Goal: Find specific page/section: Find specific page/section

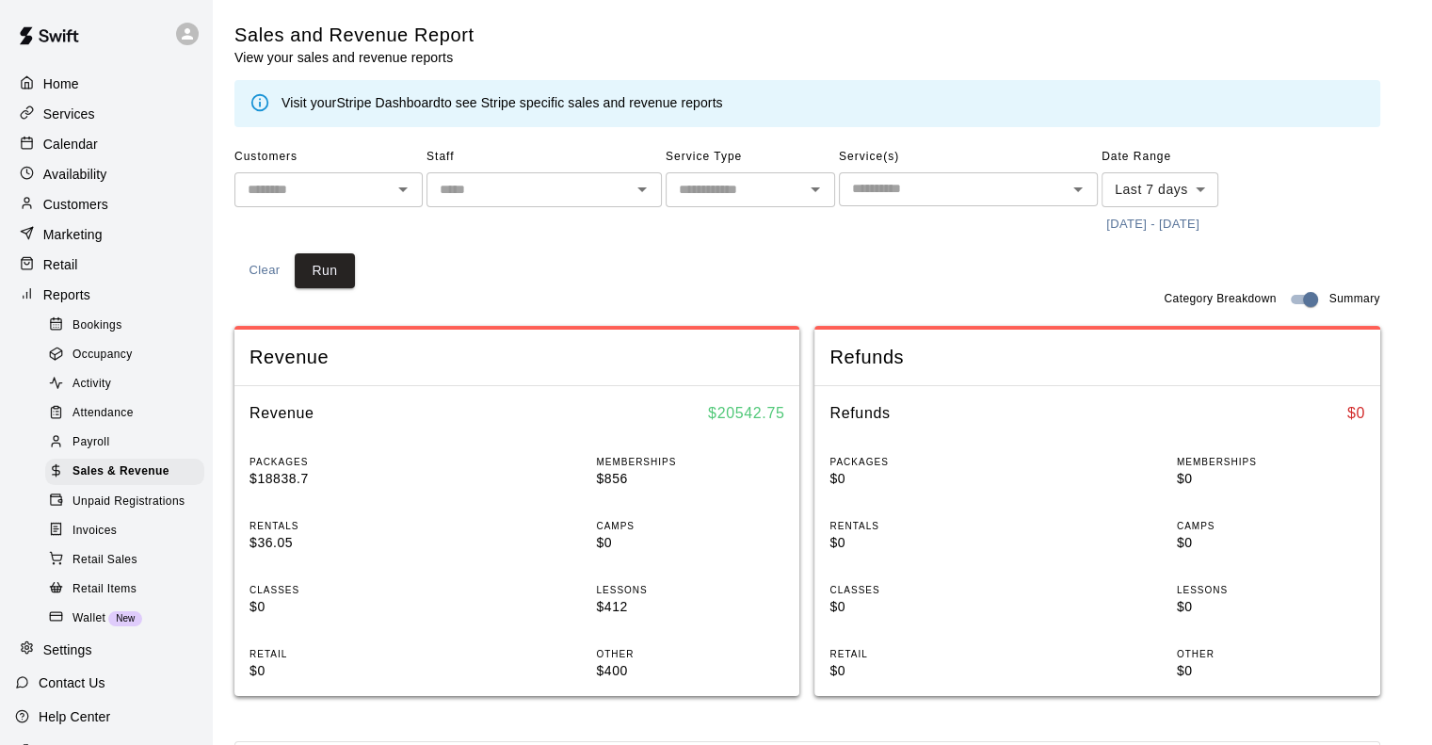
scroll to position [53, 0]
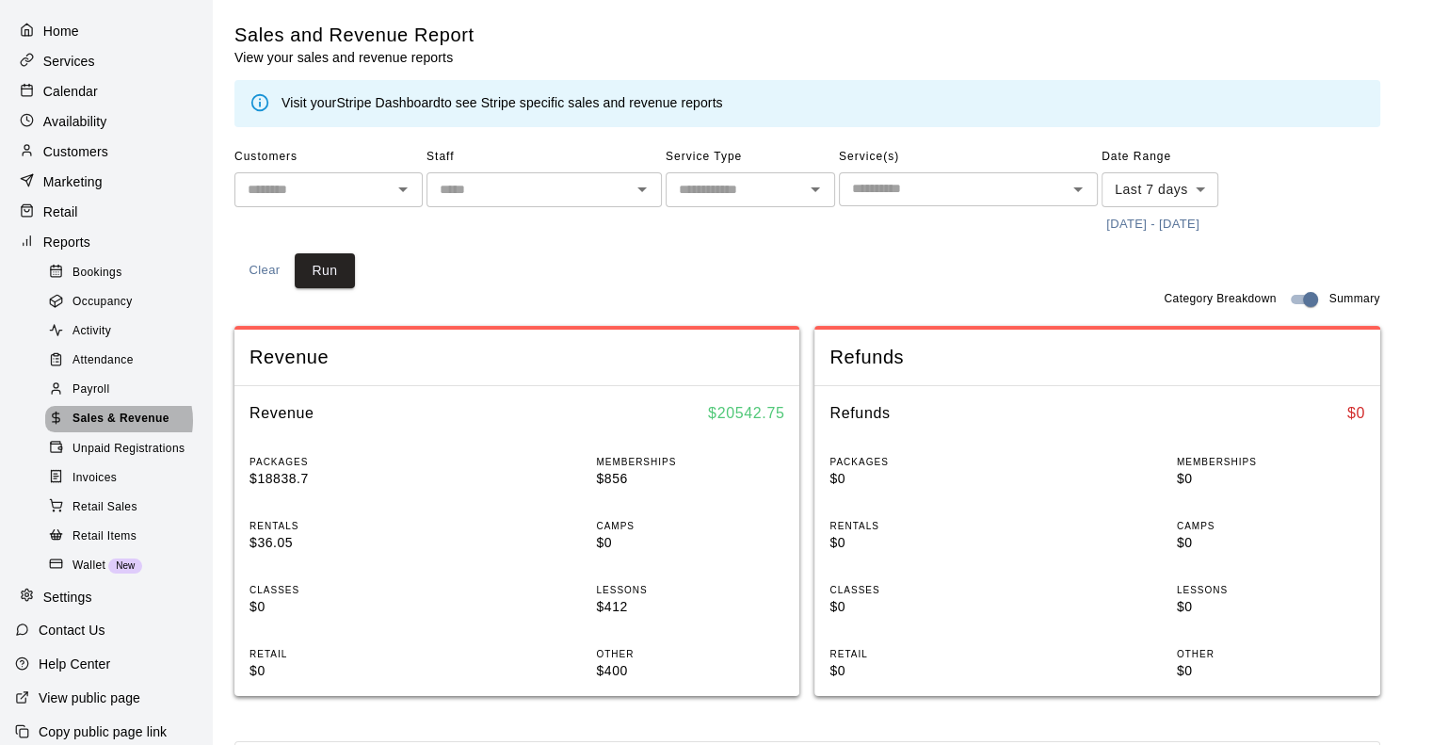
click at [116, 428] on span "Sales & Revenue" at bounding box center [121, 419] width 97 height 19
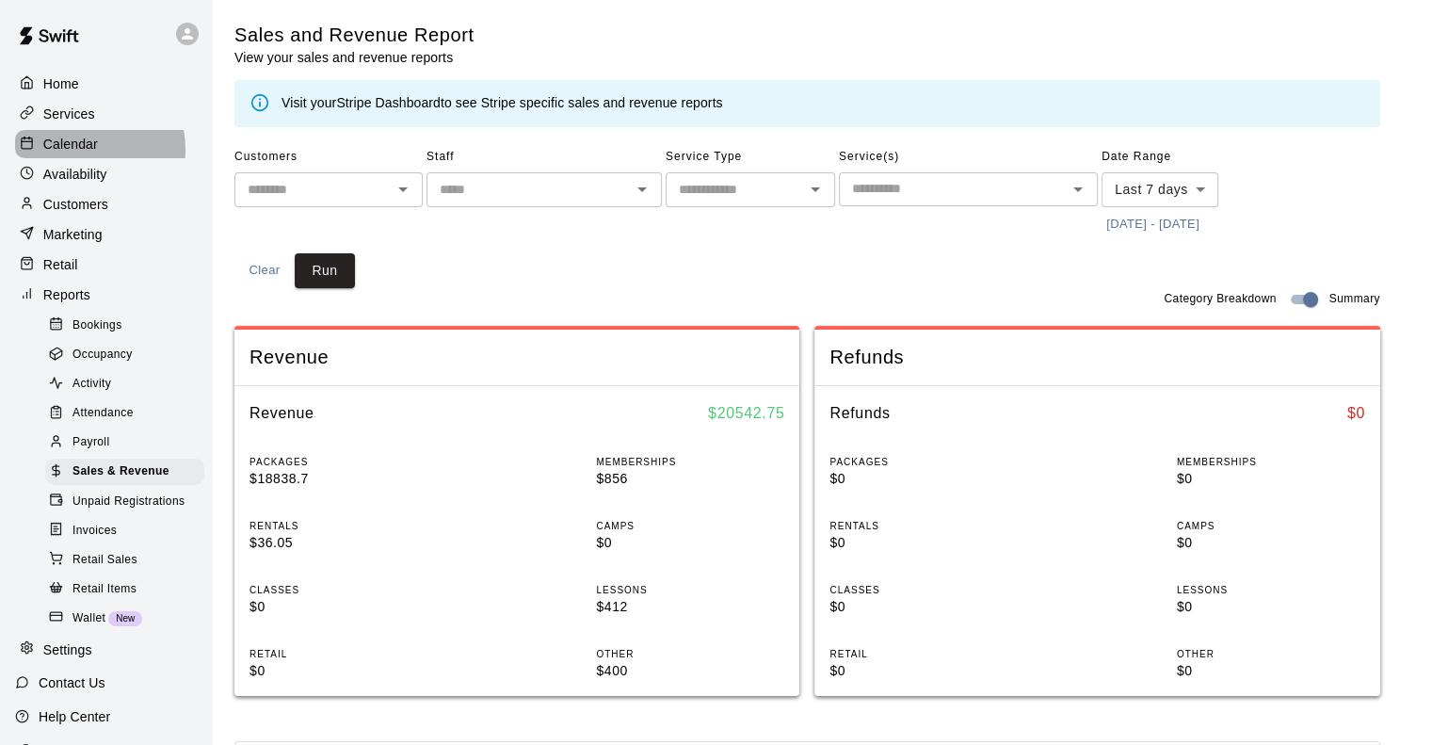
click at [75, 153] on p "Calendar" at bounding box center [70, 144] width 55 height 19
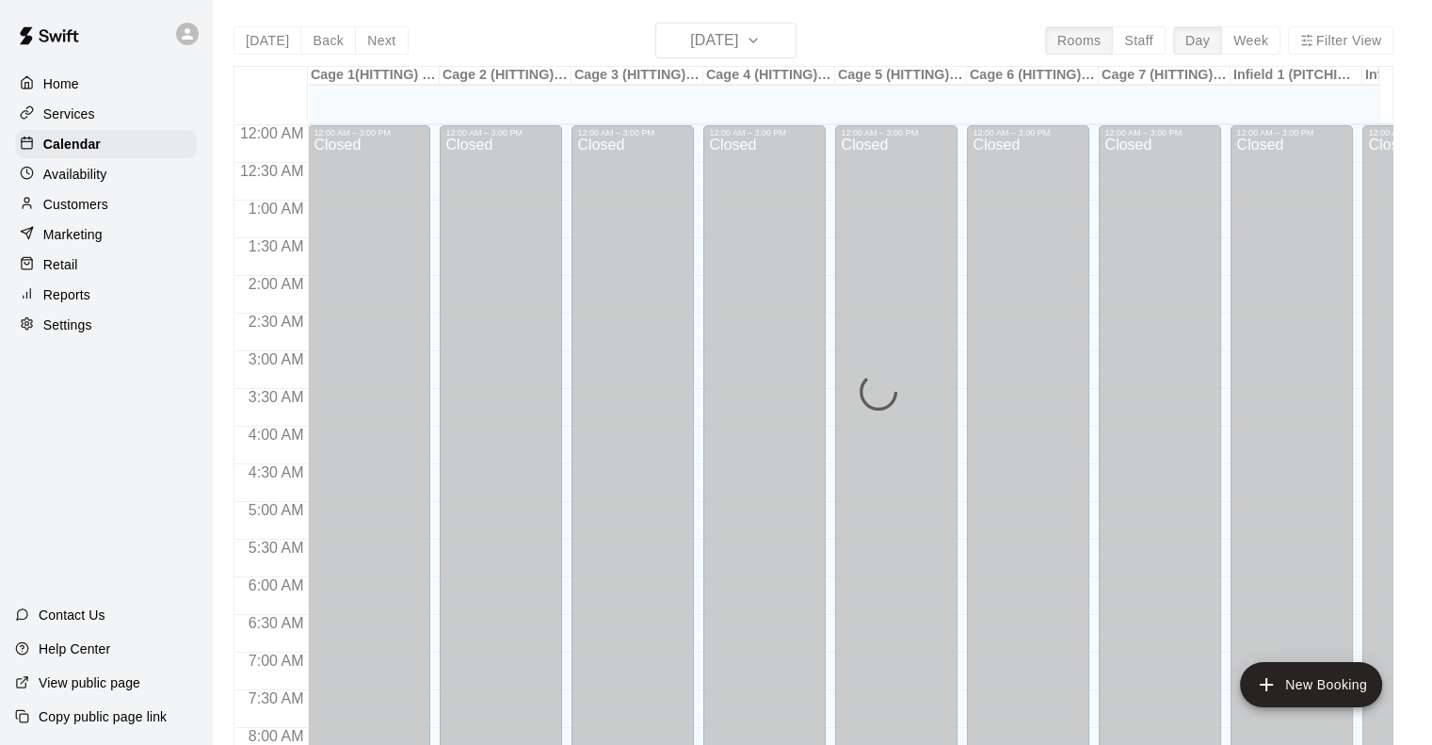
scroll to position [908, 0]
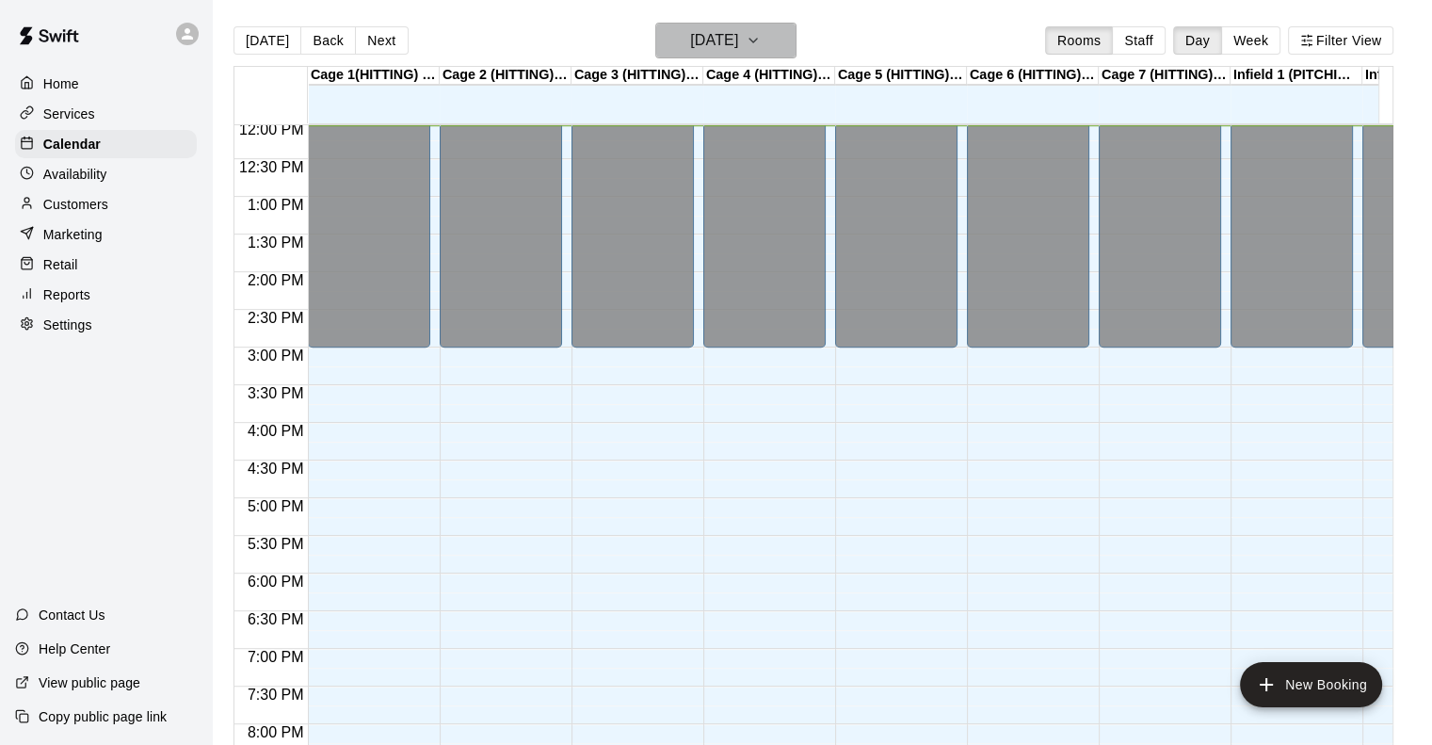
click at [702, 56] on button "[DATE]" at bounding box center [725, 41] width 141 height 36
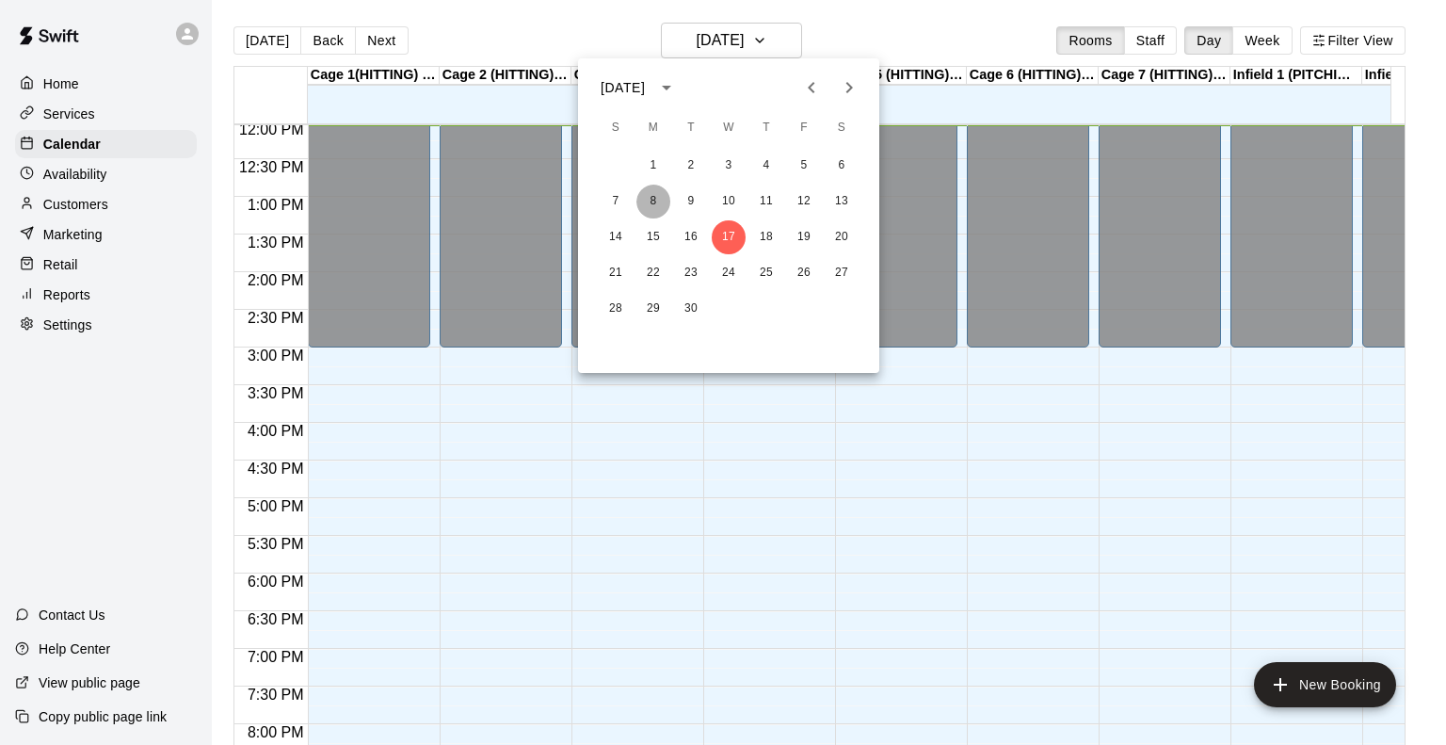
click at [652, 202] on button "8" at bounding box center [654, 202] width 34 height 34
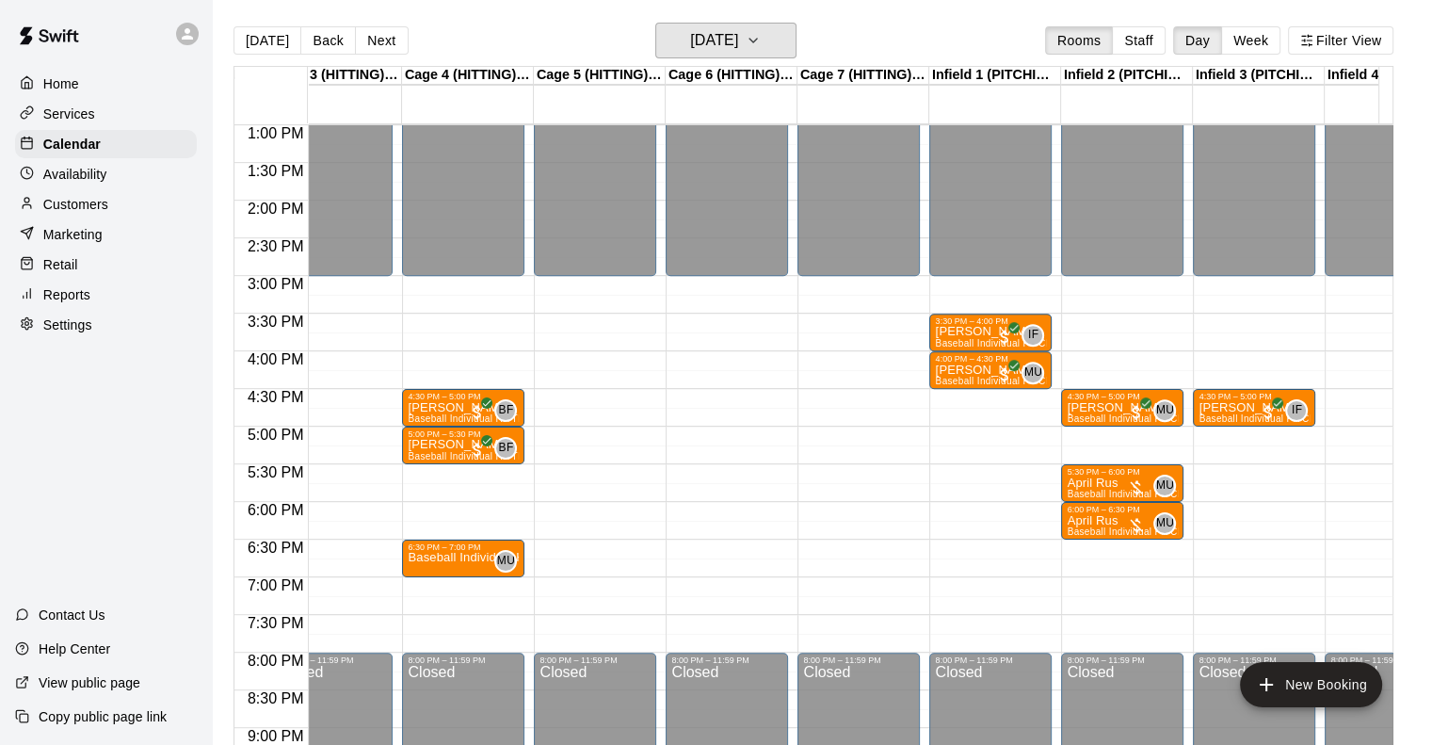
scroll to position [0, 266]
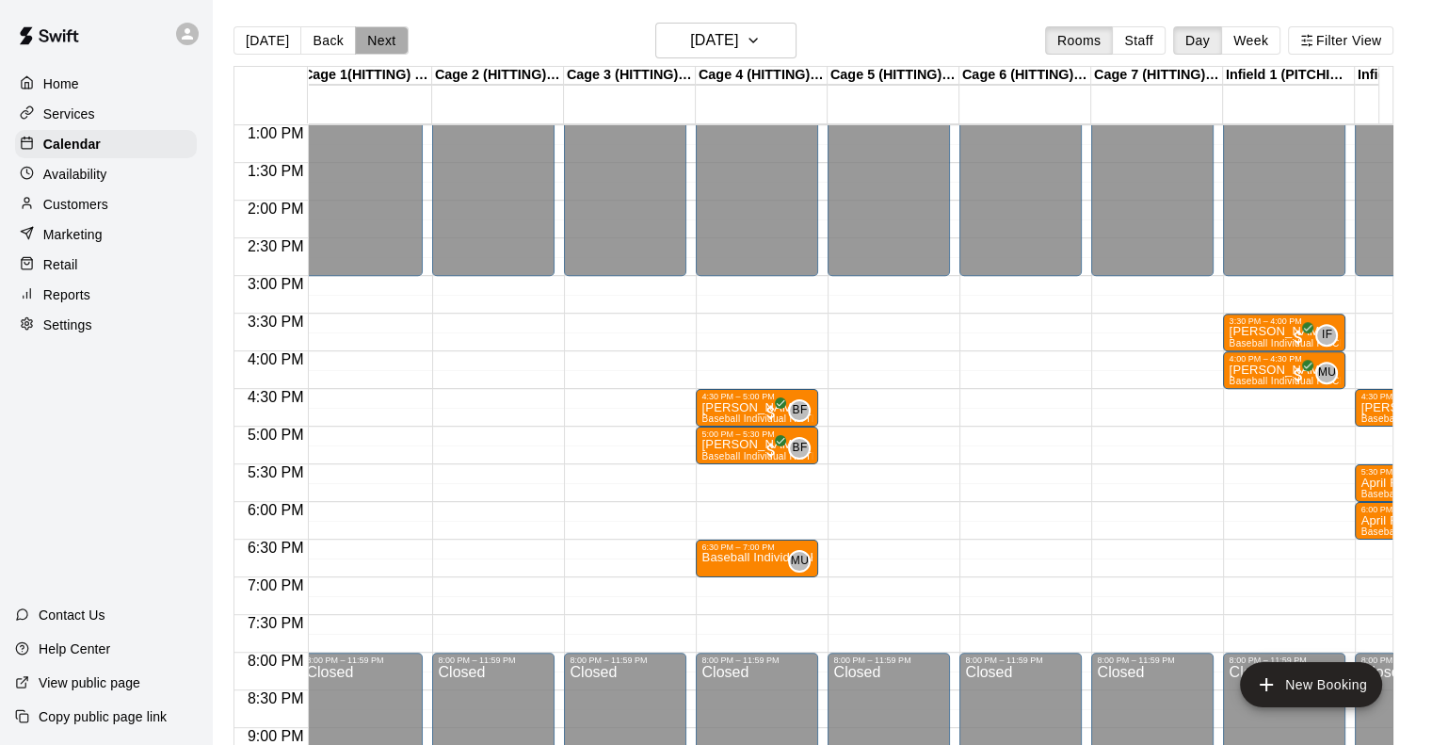
click at [391, 47] on button "Next" at bounding box center [381, 40] width 53 height 28
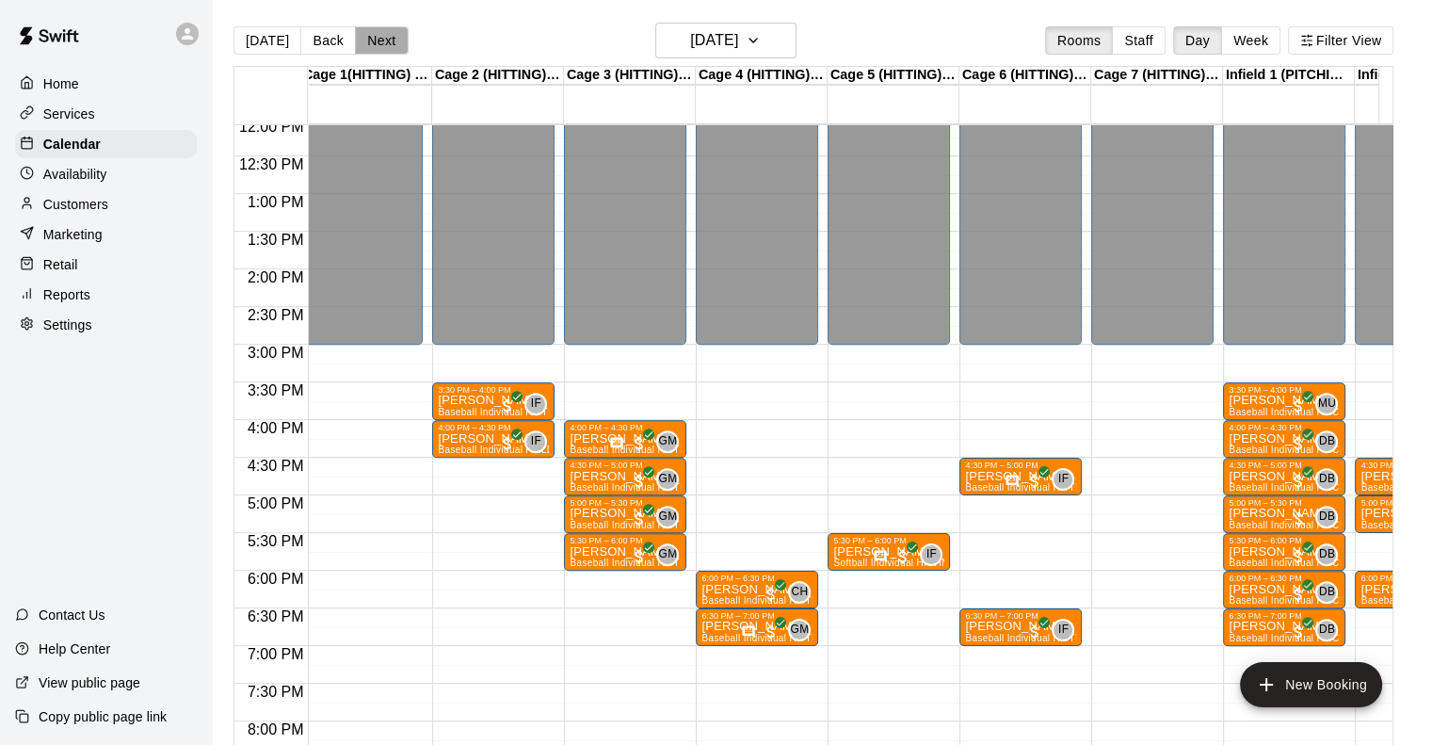
click at [367, 40] on button "Next" at bounding box center [381, 40] width 53 height 28
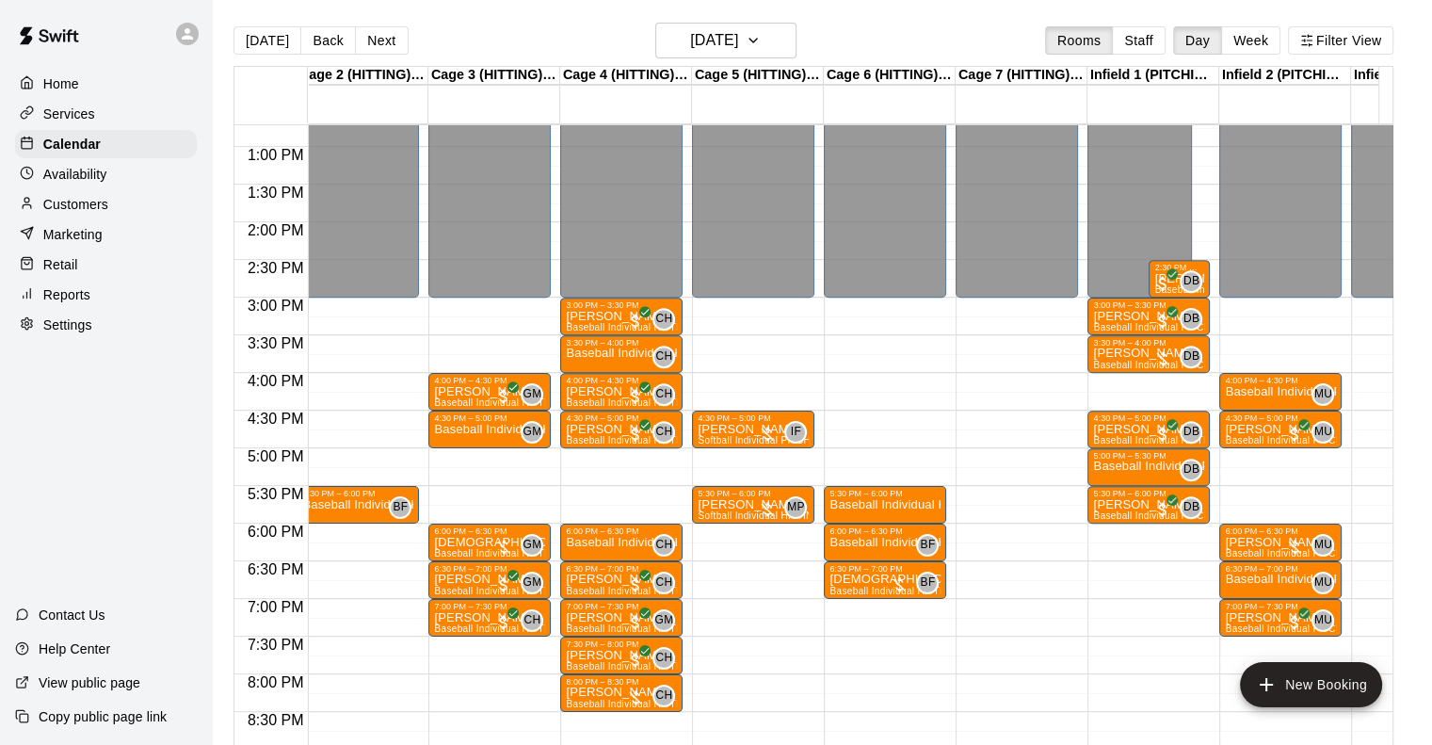
scroll to position [958, 115]
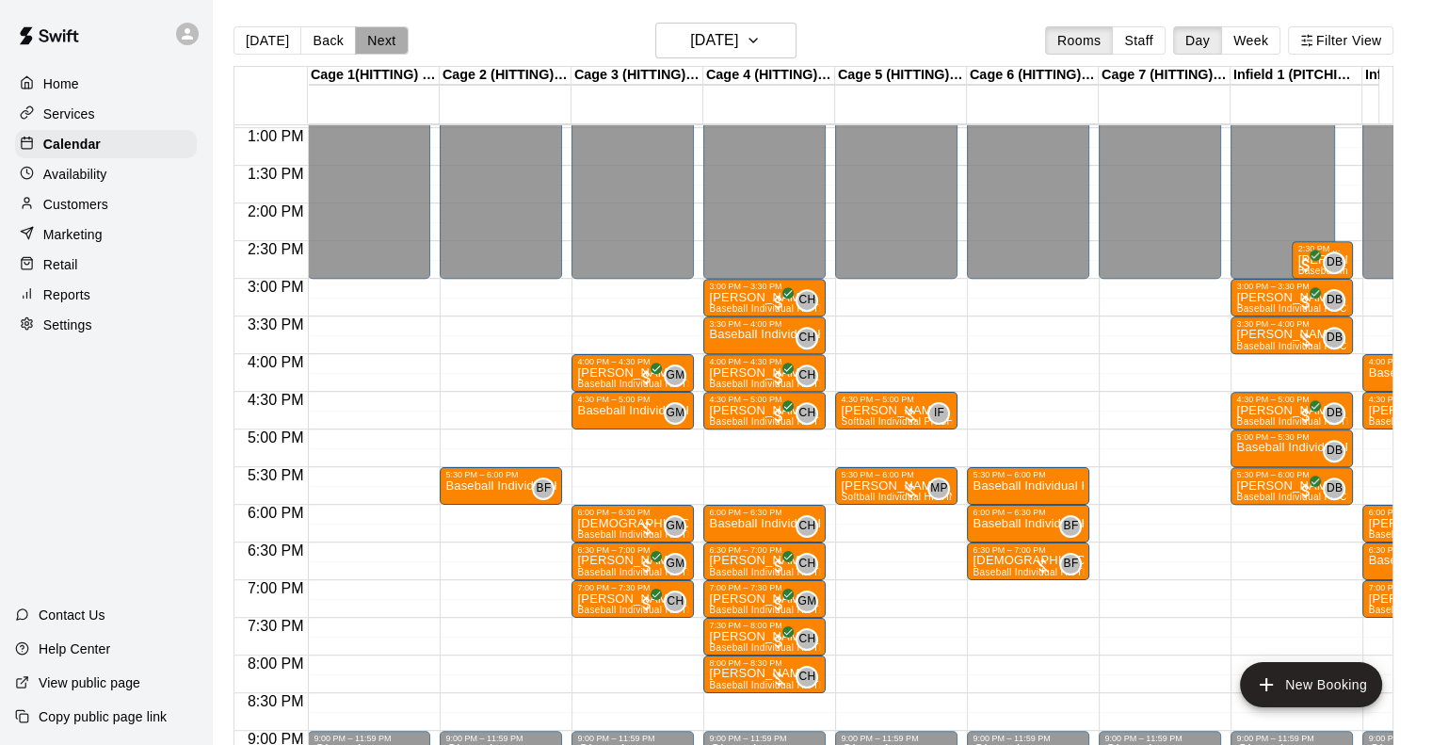
click at [376, 44] on button "Next" at bounding box center [381, 40] width 53 height 28
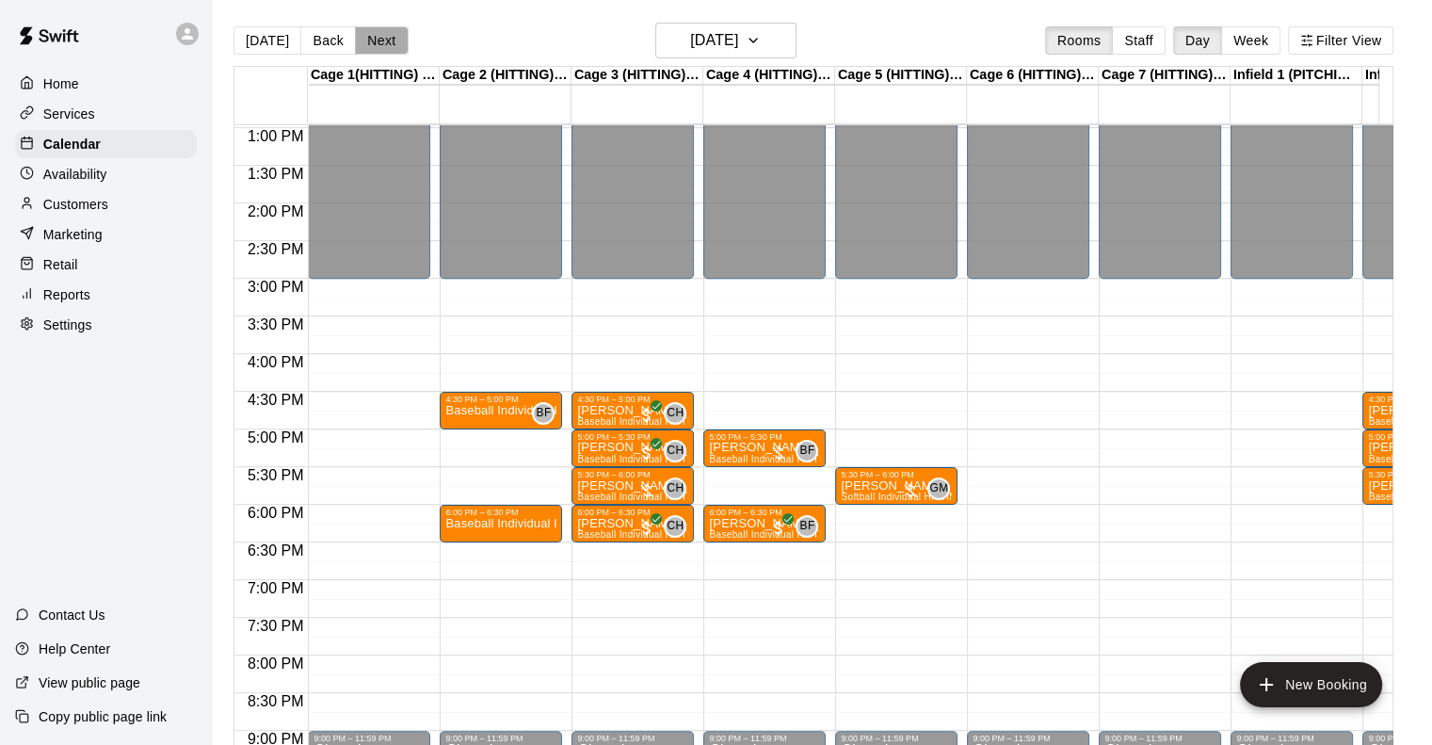
click at [386, 44] on button "Next" at bounding box center [381, 40] width 53 height 28
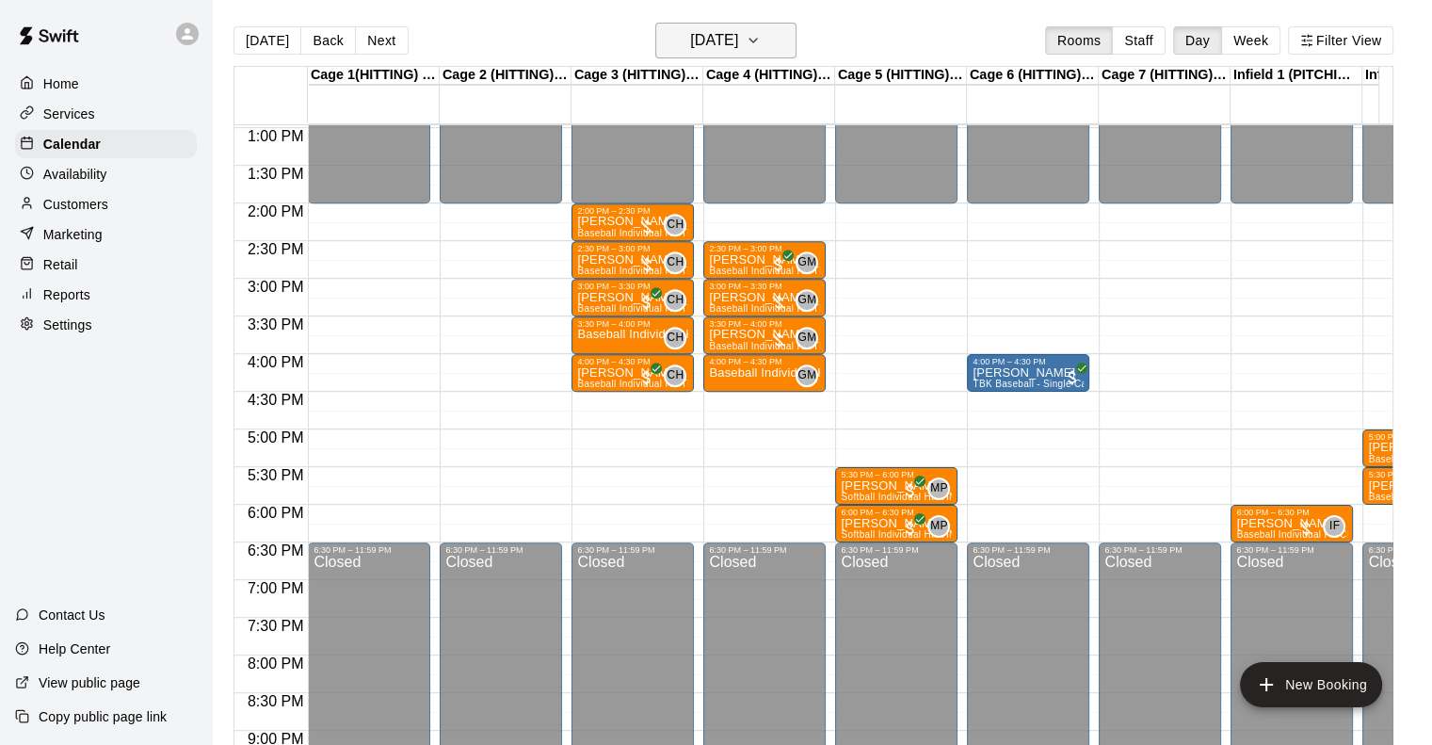
click at [737, 40] on h6 "[DATE]" at bounding box center [714, 40] width 48 height 26
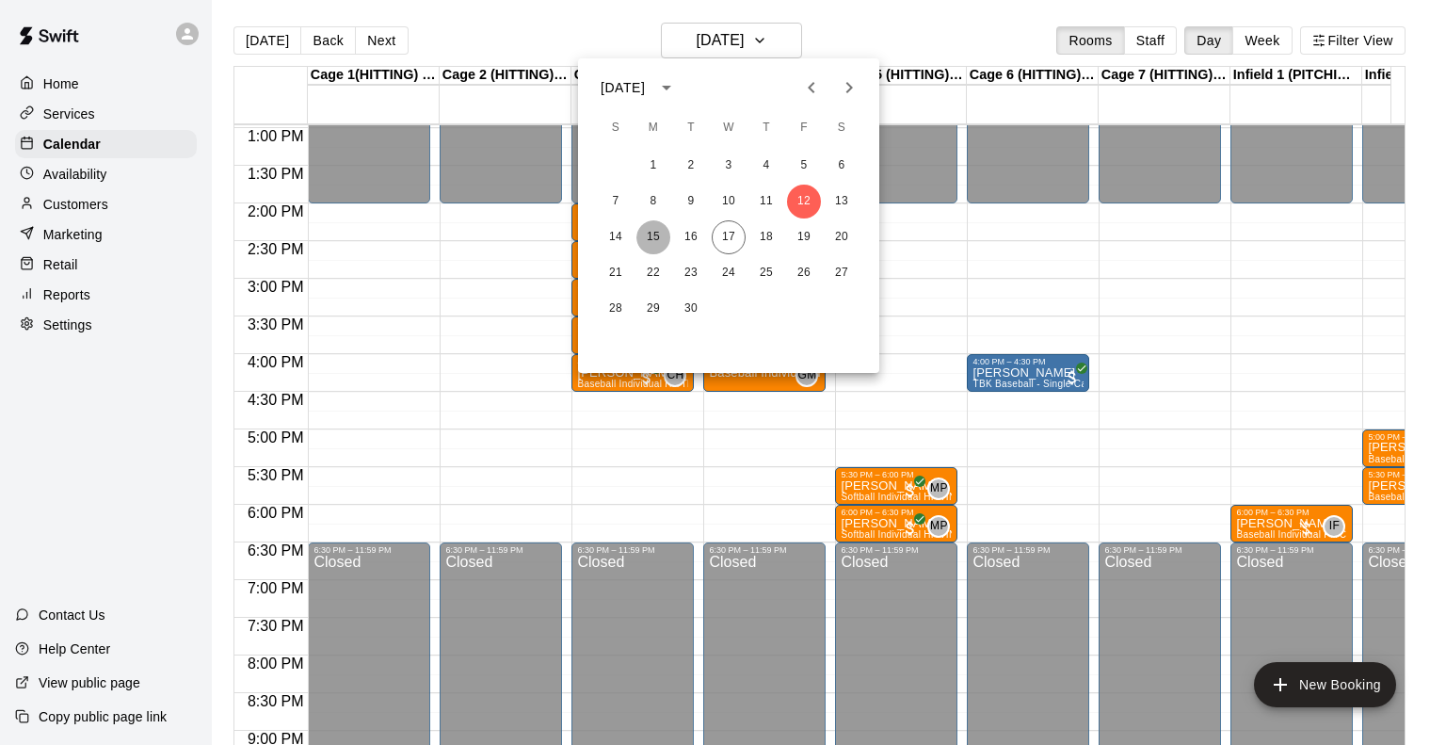
click at [647, 232] on button "15" at bounding box center [654, 237] width 34 height 34
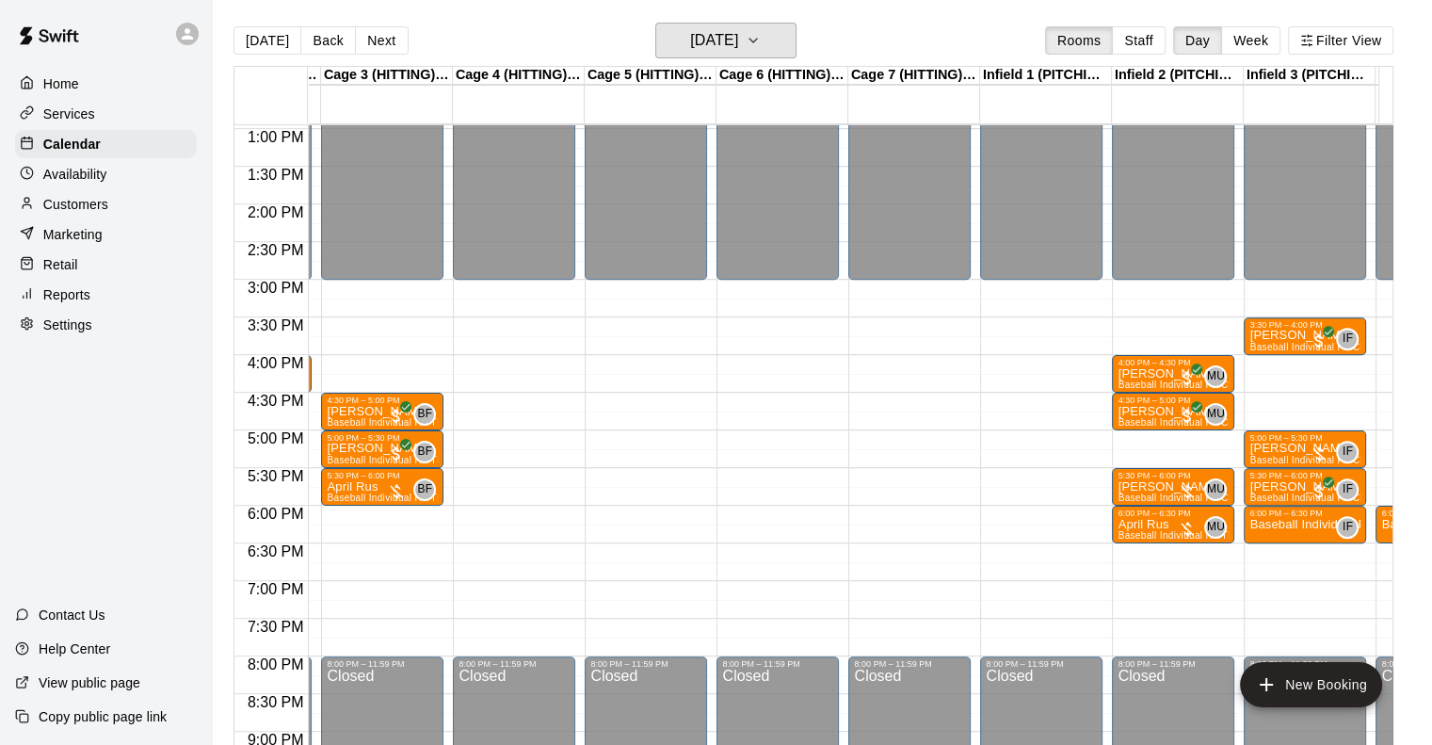
scroll to position [0, 294]
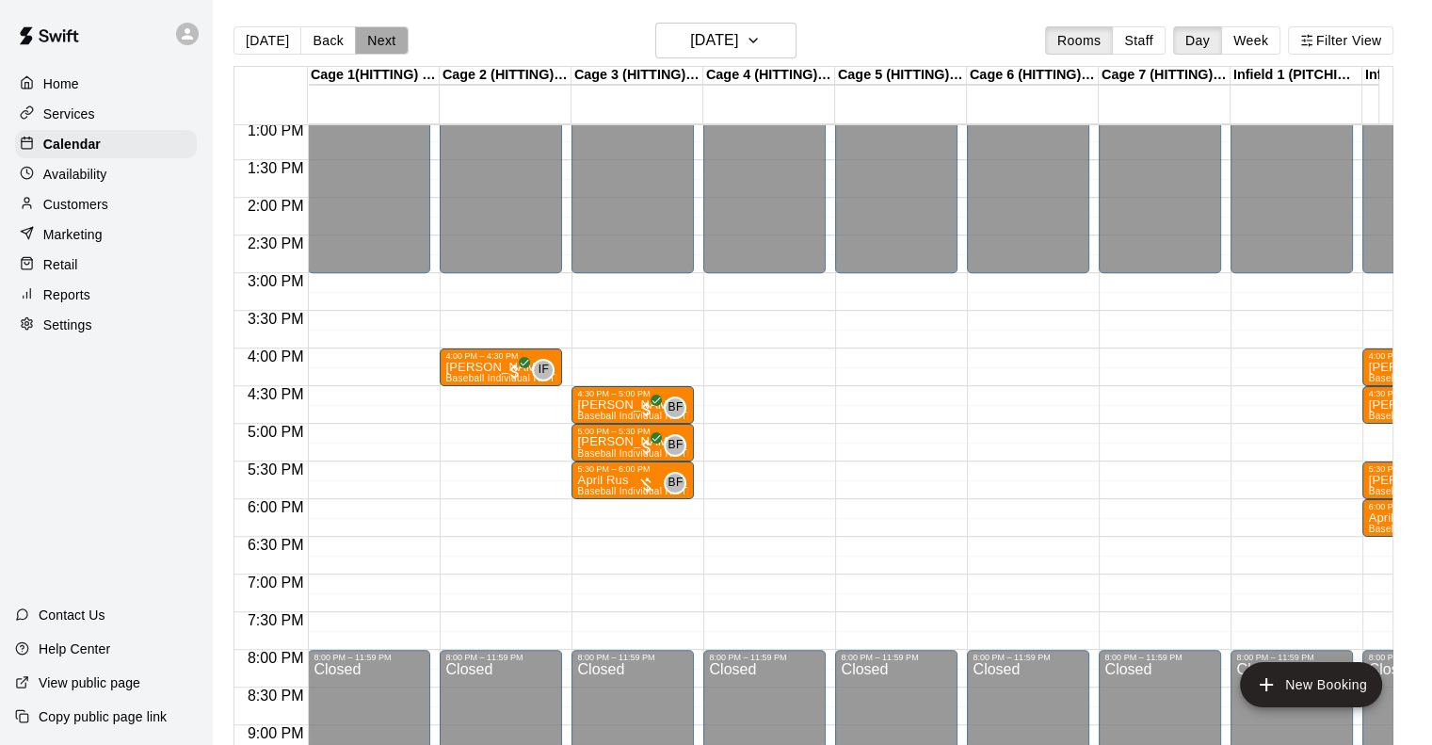
click at [380, 52] on button "Next" at bounding box center [381, 40] width 53 height 28
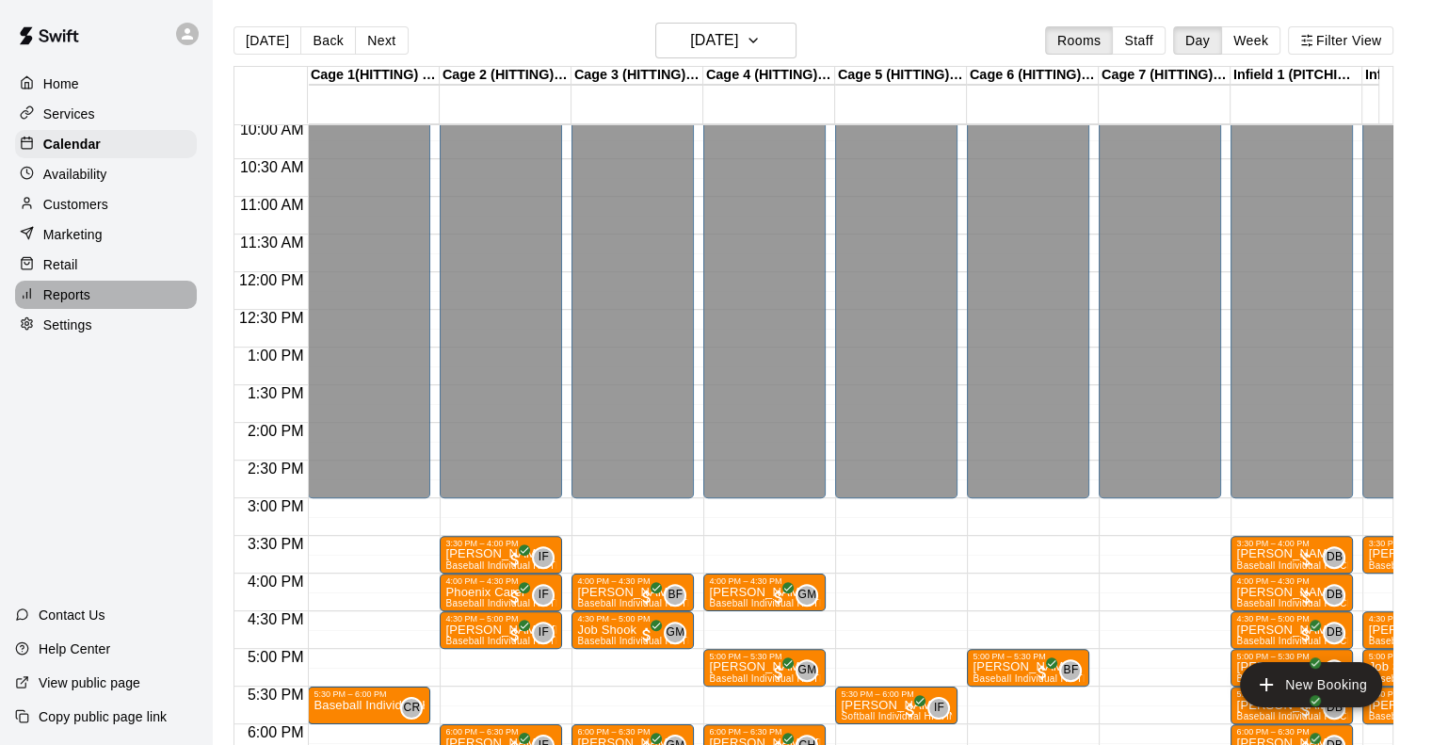
click at [72, 304] on p "Reports" at bounding box center [66, 294] width 47 height 19
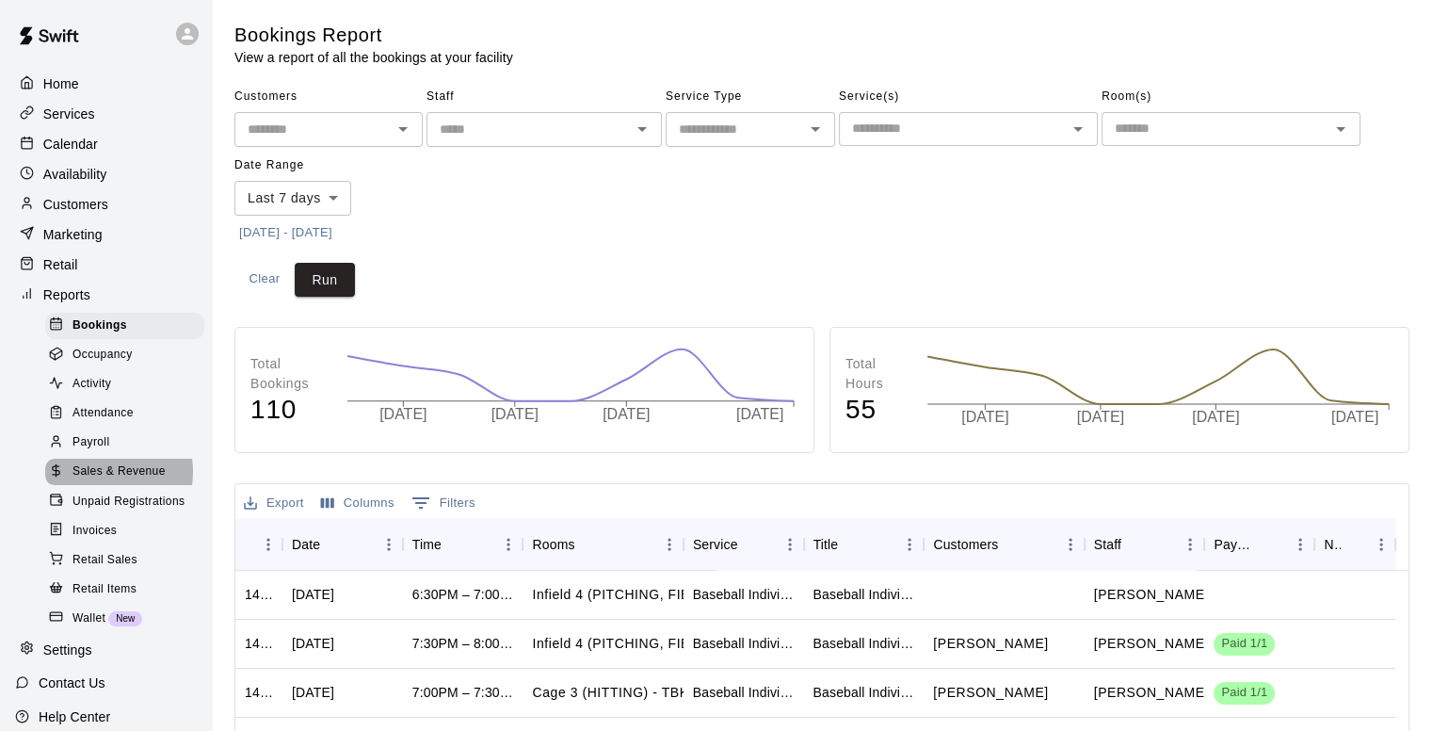
click at [96, 481] on span "Sales & Revenue" at bounding box center [119, 471] width 93 height 19
